Goal: Book appointment/travel/reservation

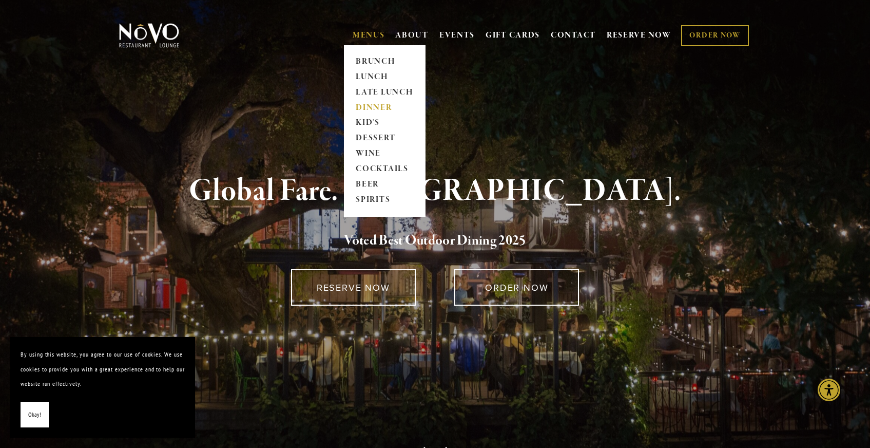
click at [369, 106] on link "DINNER" at bounding box center [385, 107] width 64 height 15
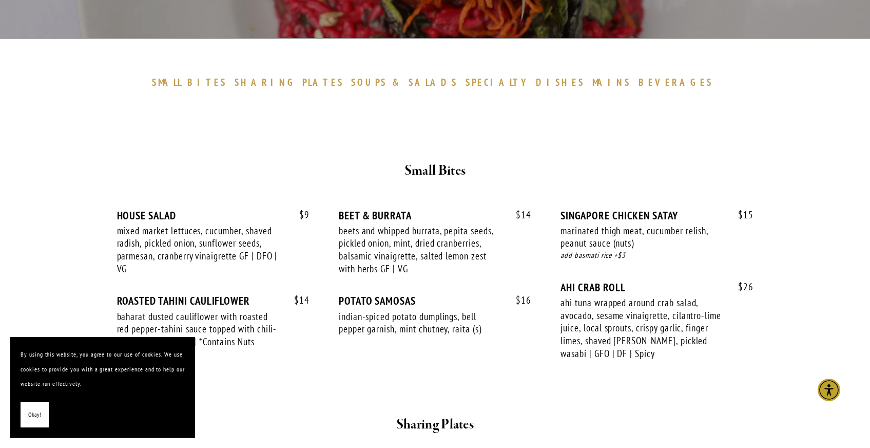
scroll to position [298, 0]
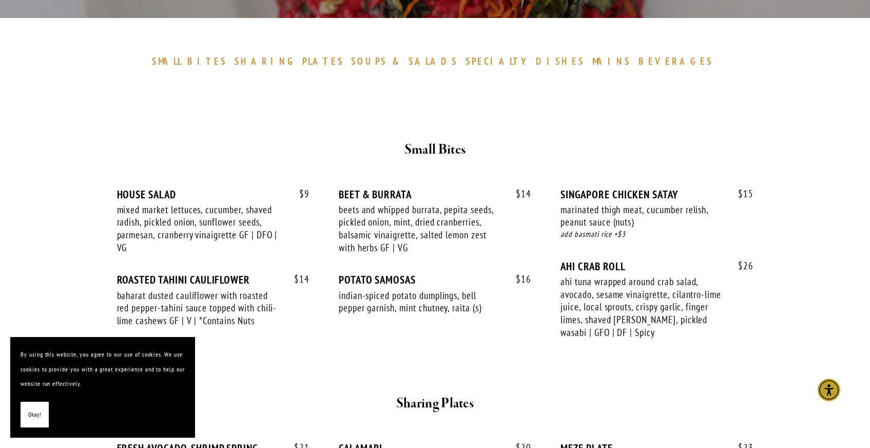
click at [30, 416] on span "Okay!" at bounding box center [34, 414] width 13 height 15
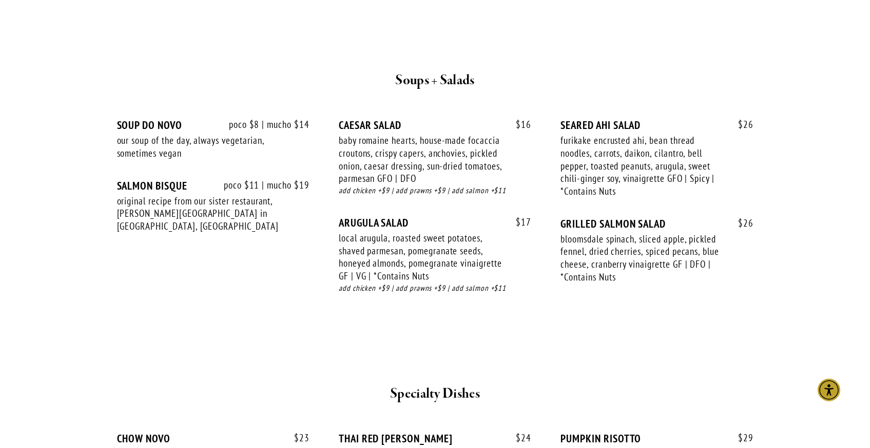
scroll to position [0, 0]
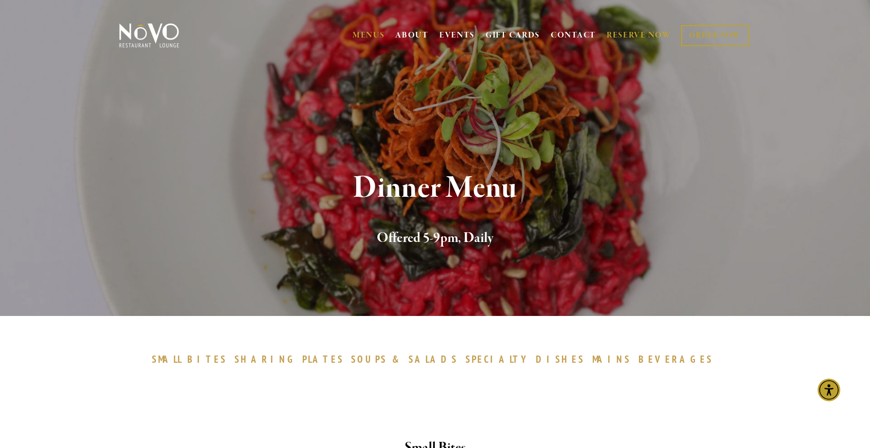
click at [620, 35] on link "RESERVE NOW" at bounding box center [639, 36] width 65 height 20
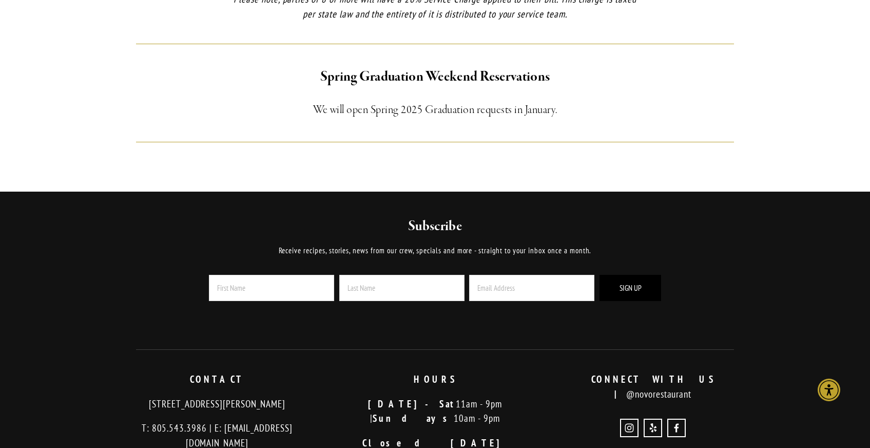
scroll to position [931, 0]
